Goal: Find specific page/section: Find specific page/section

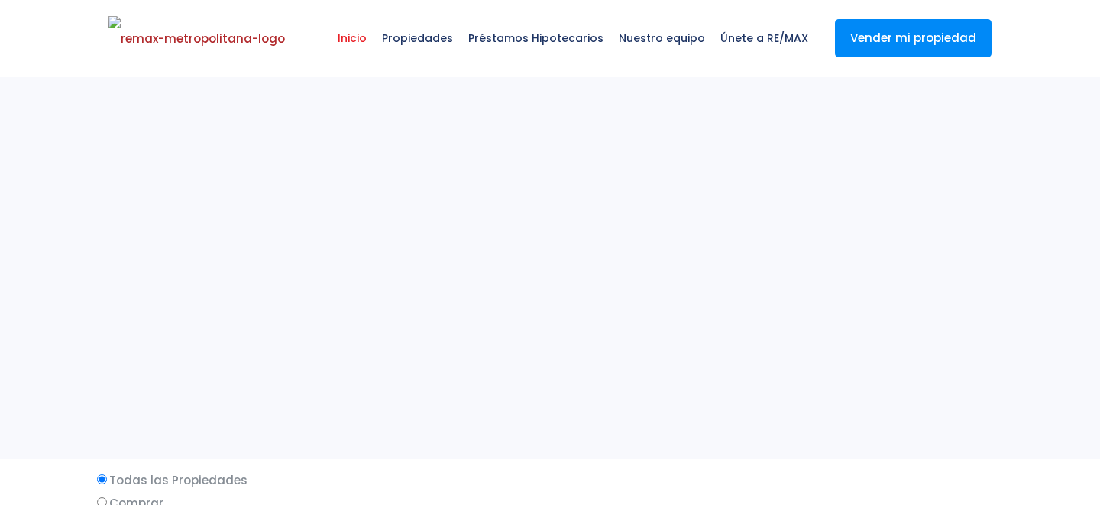
select select
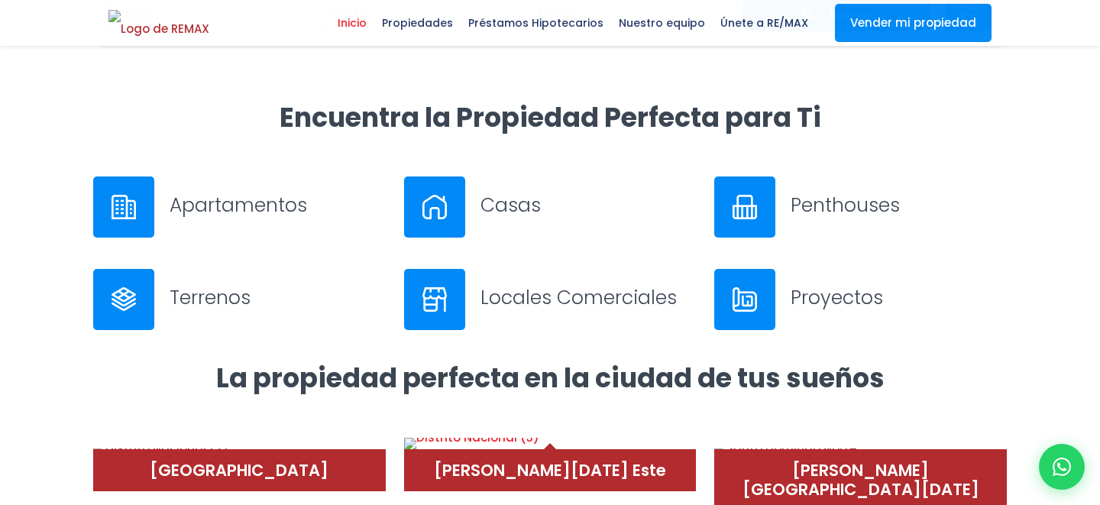
scroll to position [506, 0]
